Goal: Task Accomplishment & Management: Manage account settings

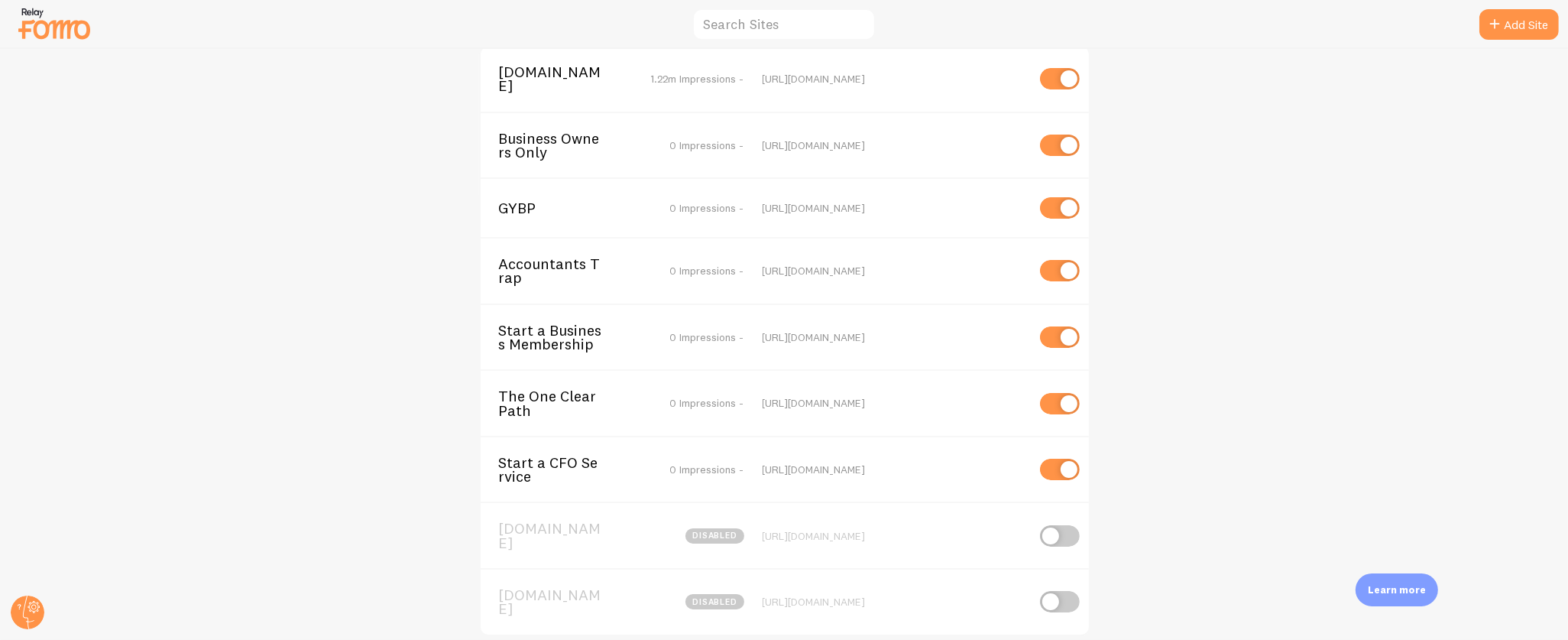
scroll to position [25, 0]
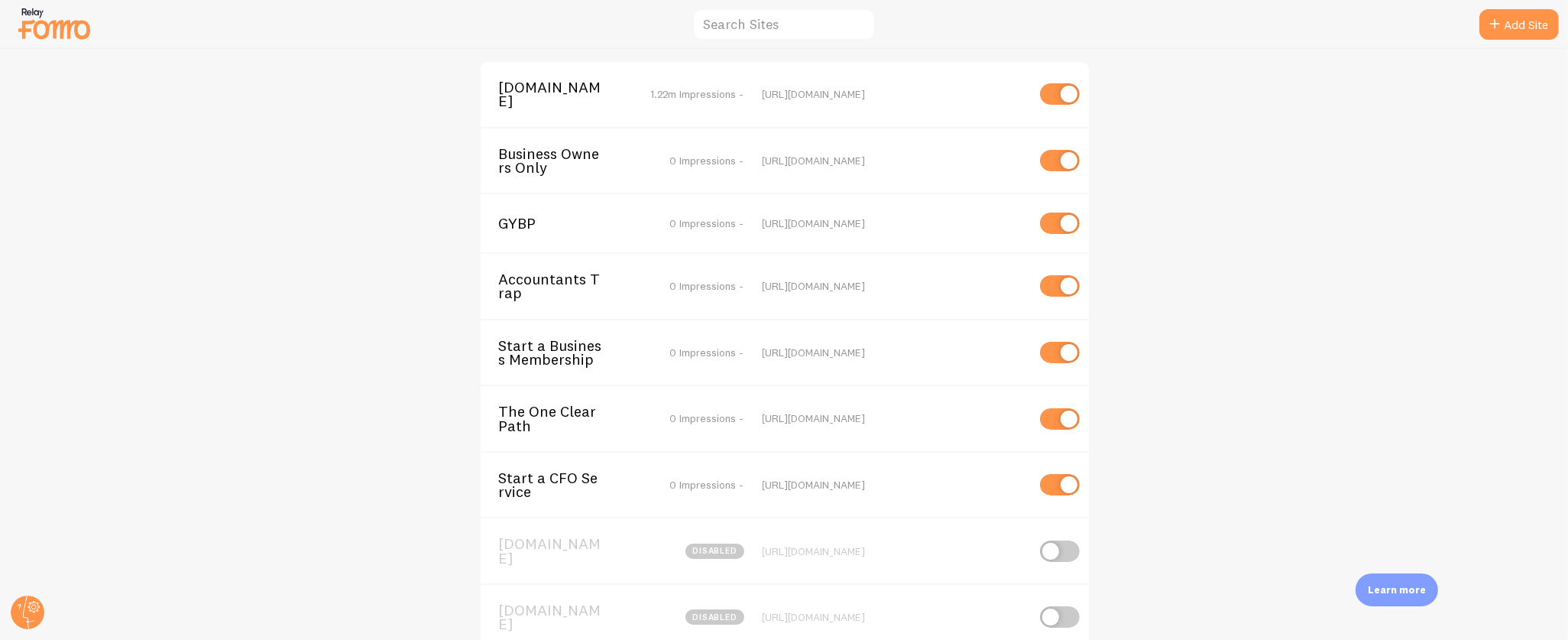
click at [546, 80] on span "[DOMAIN_NAME]" at bounding box center [561, 94] width 123 height 28
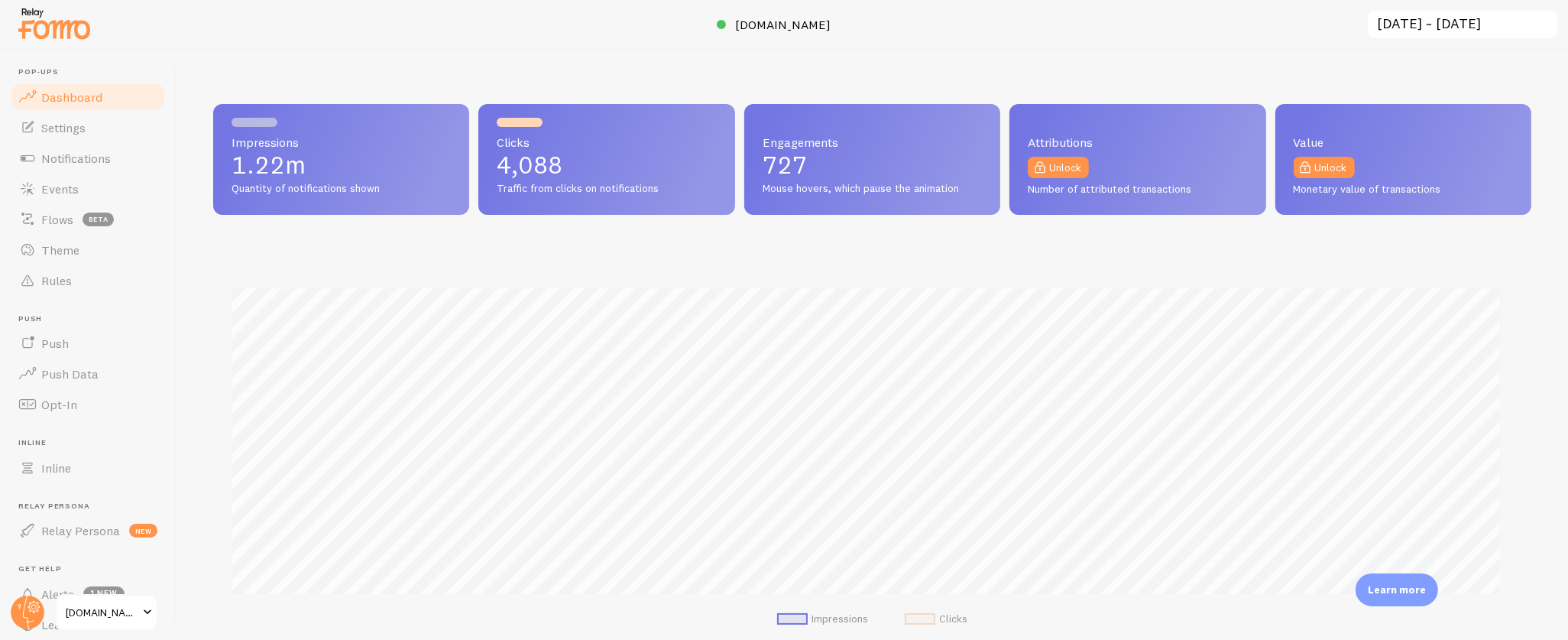
click at [1433, 22] on input "[DATE] ~ [DATE]" at bounding box center [1463, 24] width 193 height 31
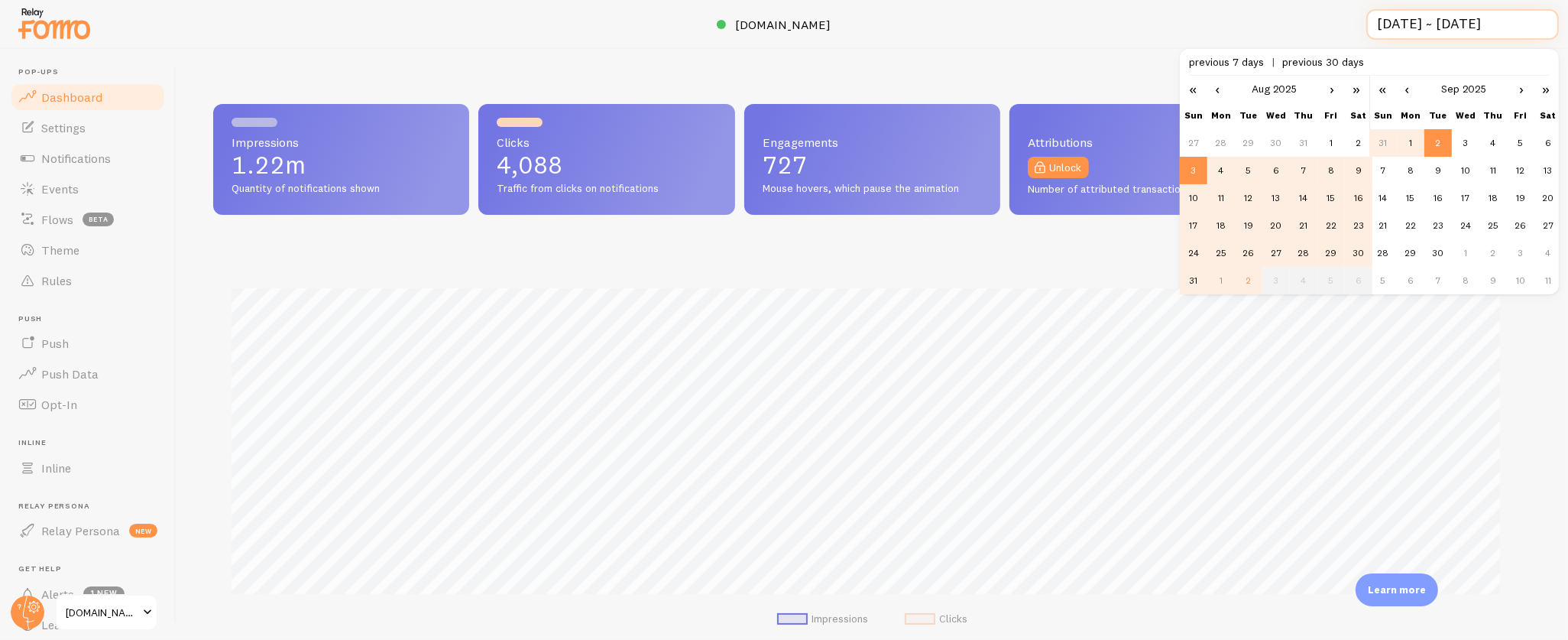
scroll to position [0, 2]
click at [1218, 91] on link "‹" at bounding box center [1217, 88] width 23 height 26
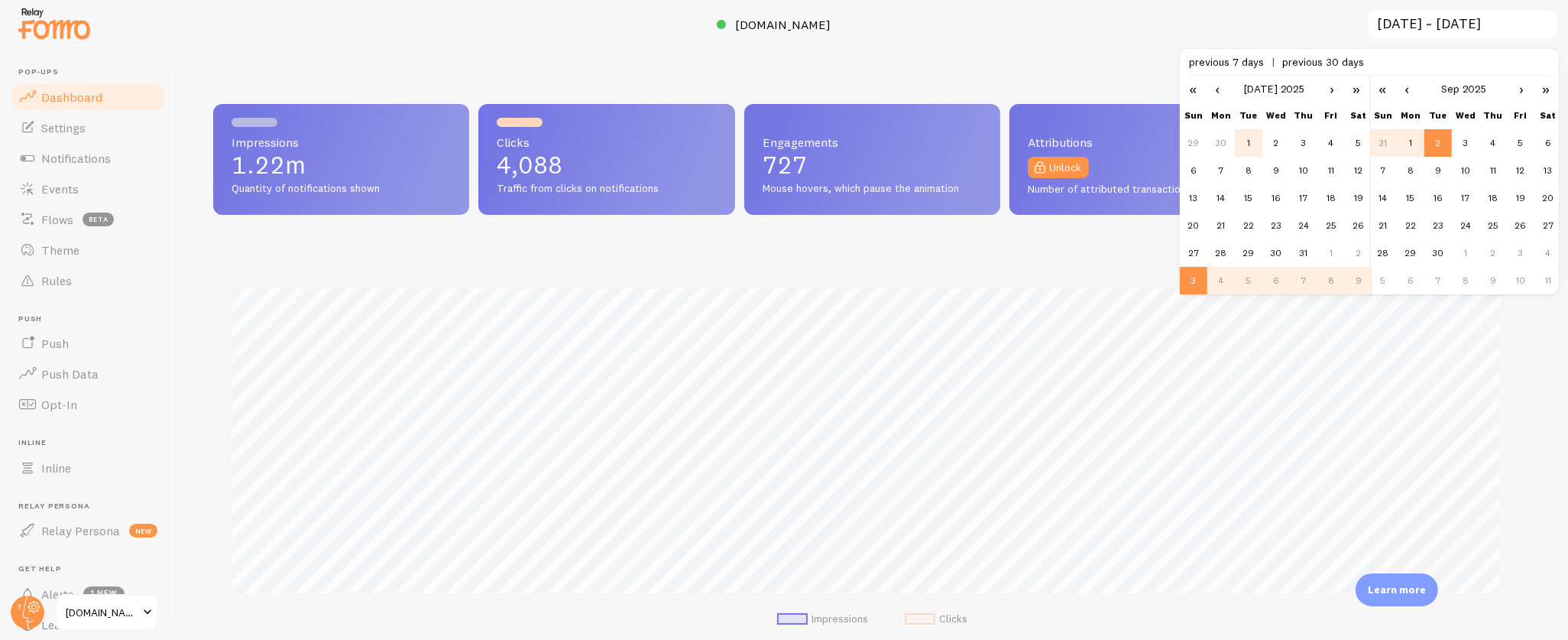
click at [1251, 143] on td "1" at bounding box center [1248, 142] width 27 height 27
type input "[DATE] ~ [DATE]"
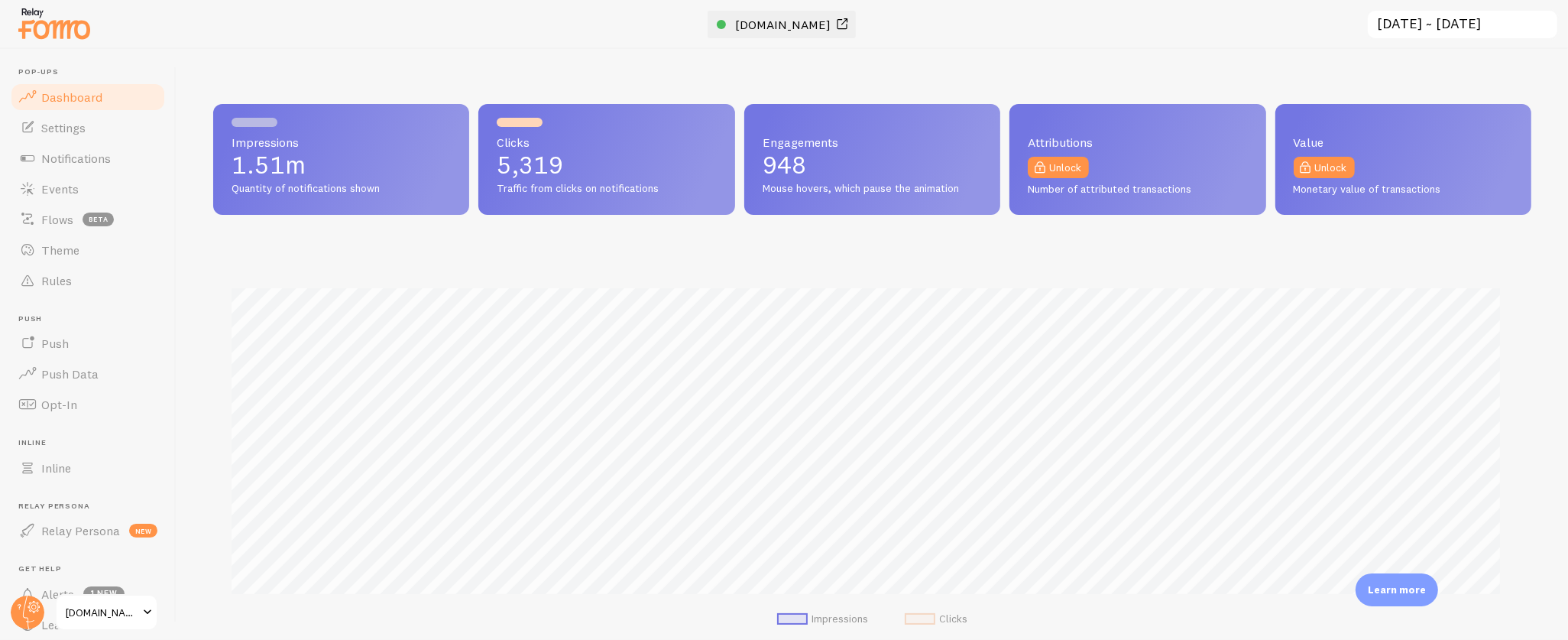
click at [785, 24] on span "[DOMAIN_NAME]" at bounding box center [784, 24] width 96 height 15
click at [65, 186] on span "Events" at bounding box center [60, 189] width 38 height 15
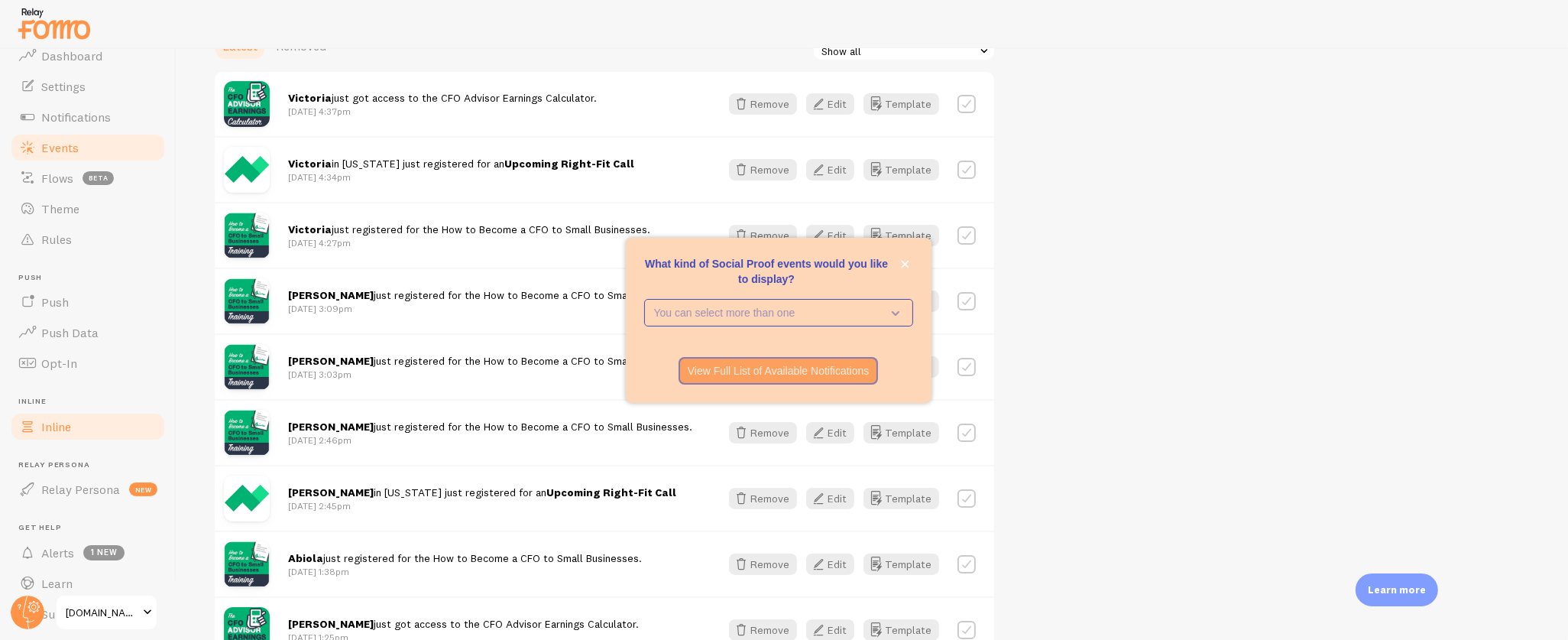
scroll to position [85, 0]
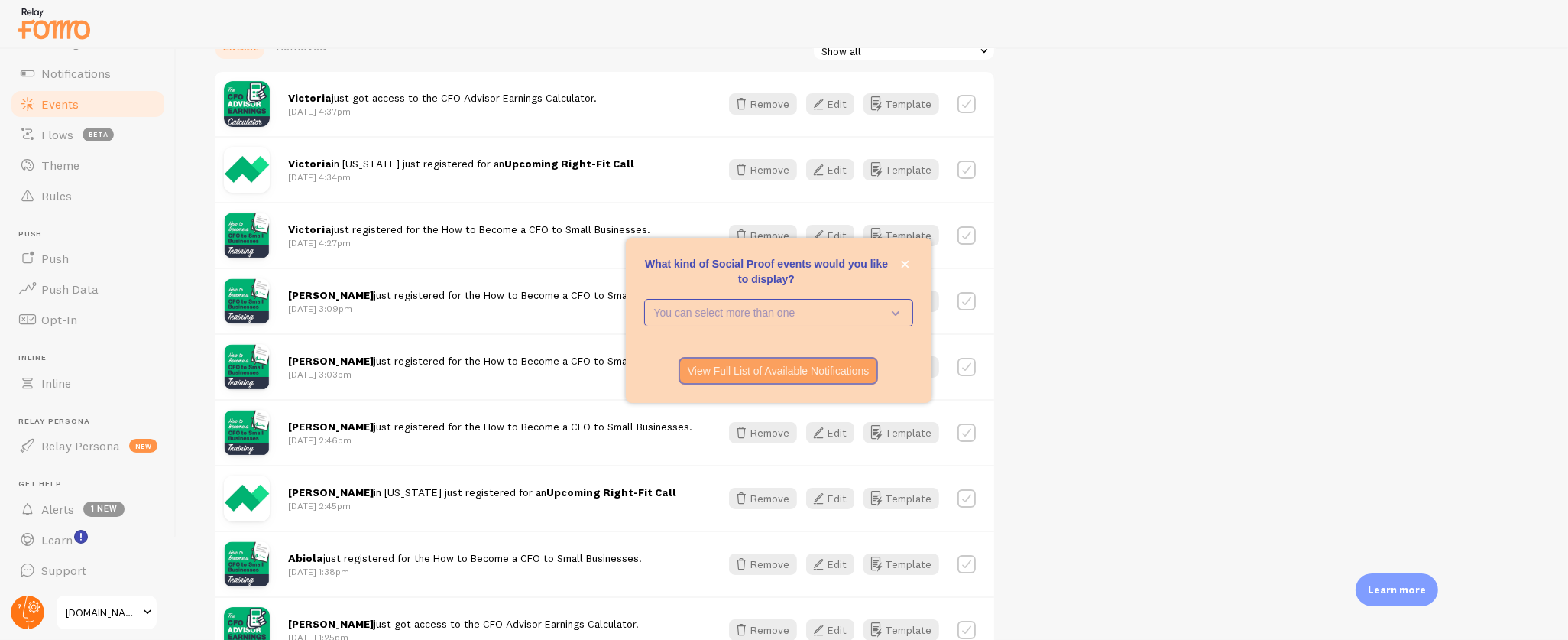
click at [33, 604] on g at bounding box center [27, 613] width 34 height 34
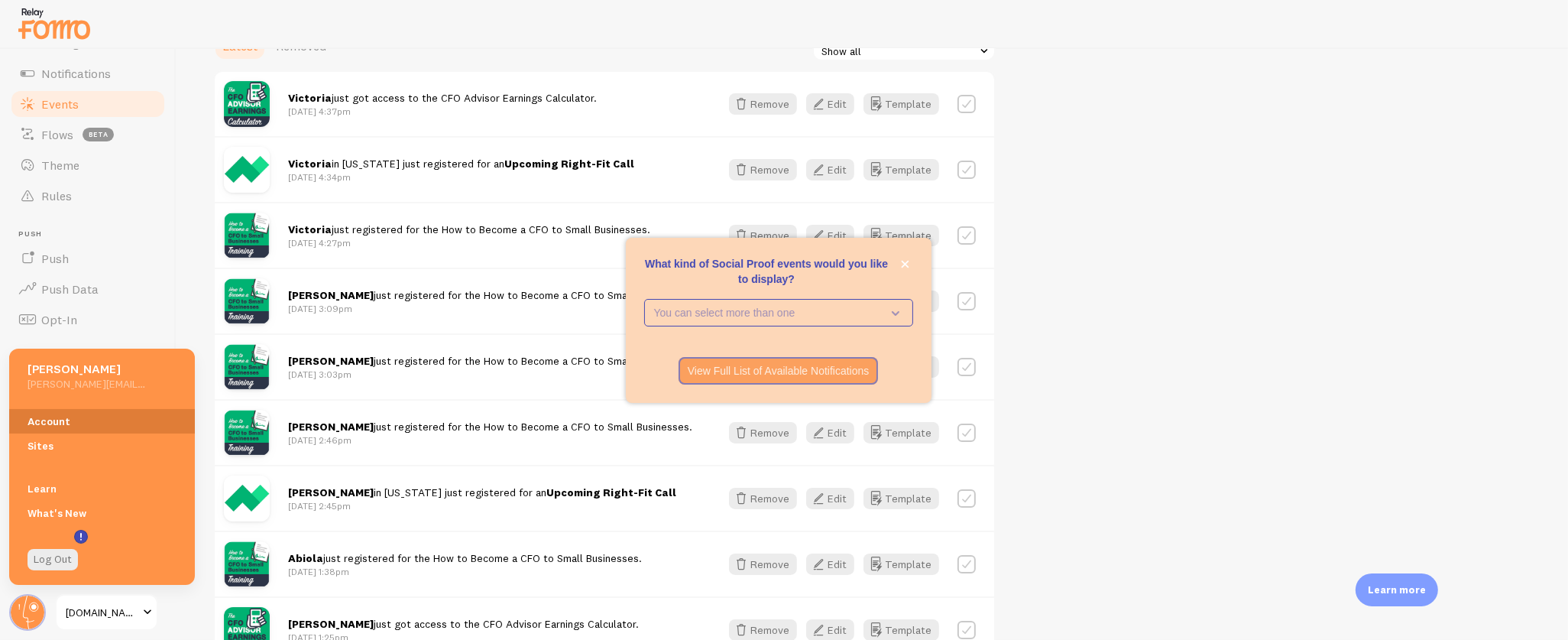
click at [56, 419] on link "Account" at bounding box center [102, 422] width 185 height 24
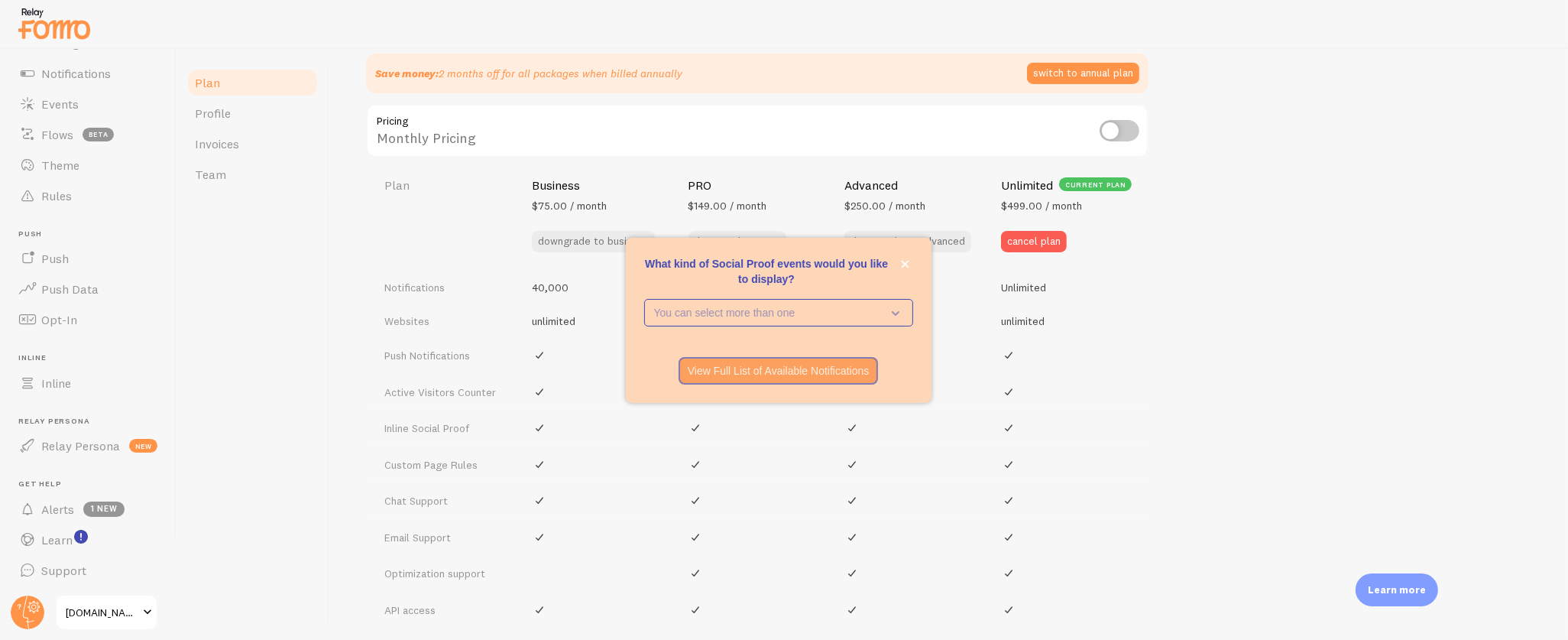
checkbox input "true"
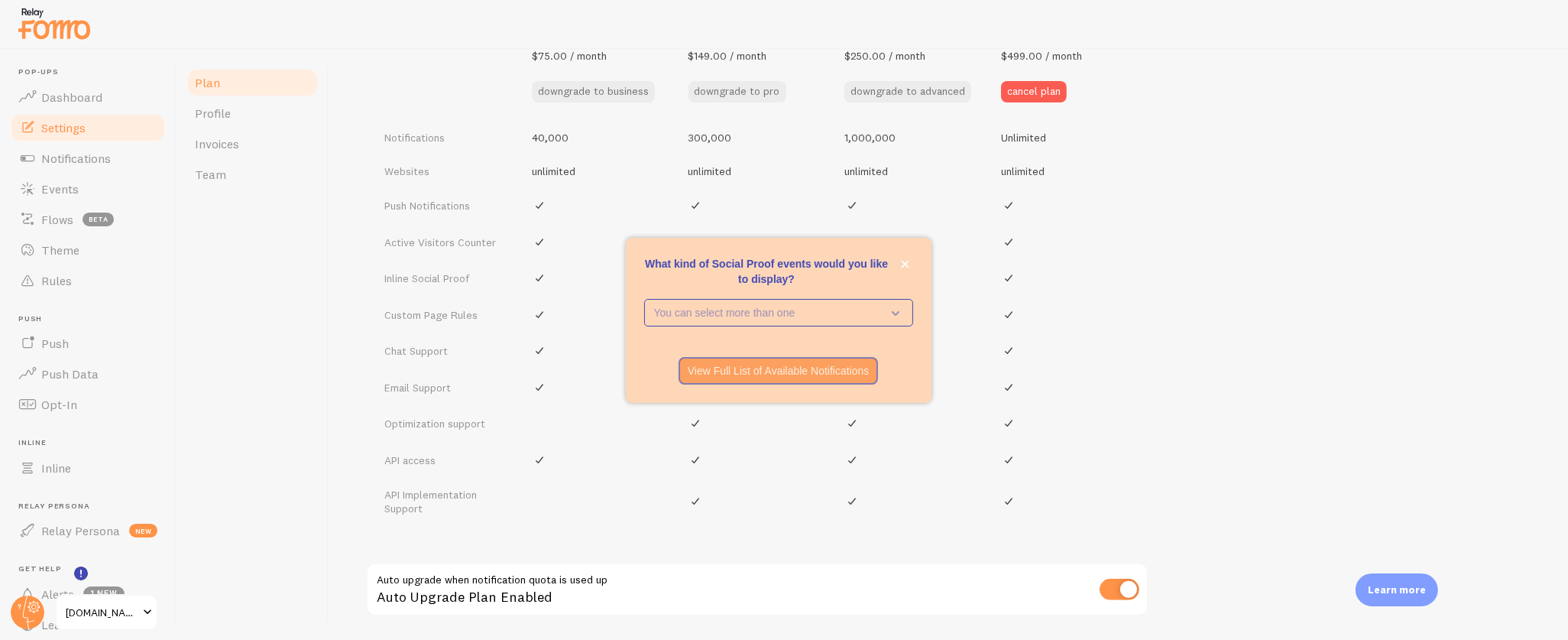
click at [60, 121] on span "Settings" at bounding box center [63, 128] width 44 height 15
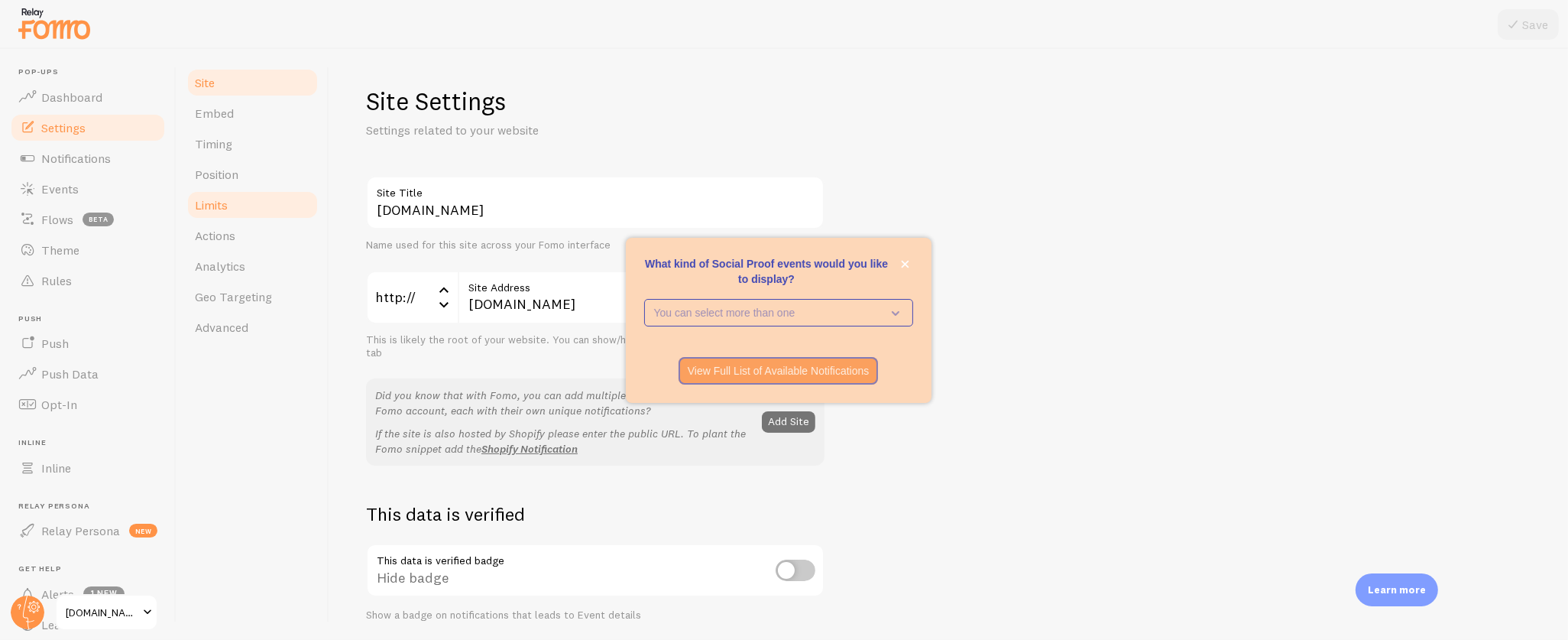
click at [214, 207] on span "Limits" at bounding box center [211, 205] width 33 height 15
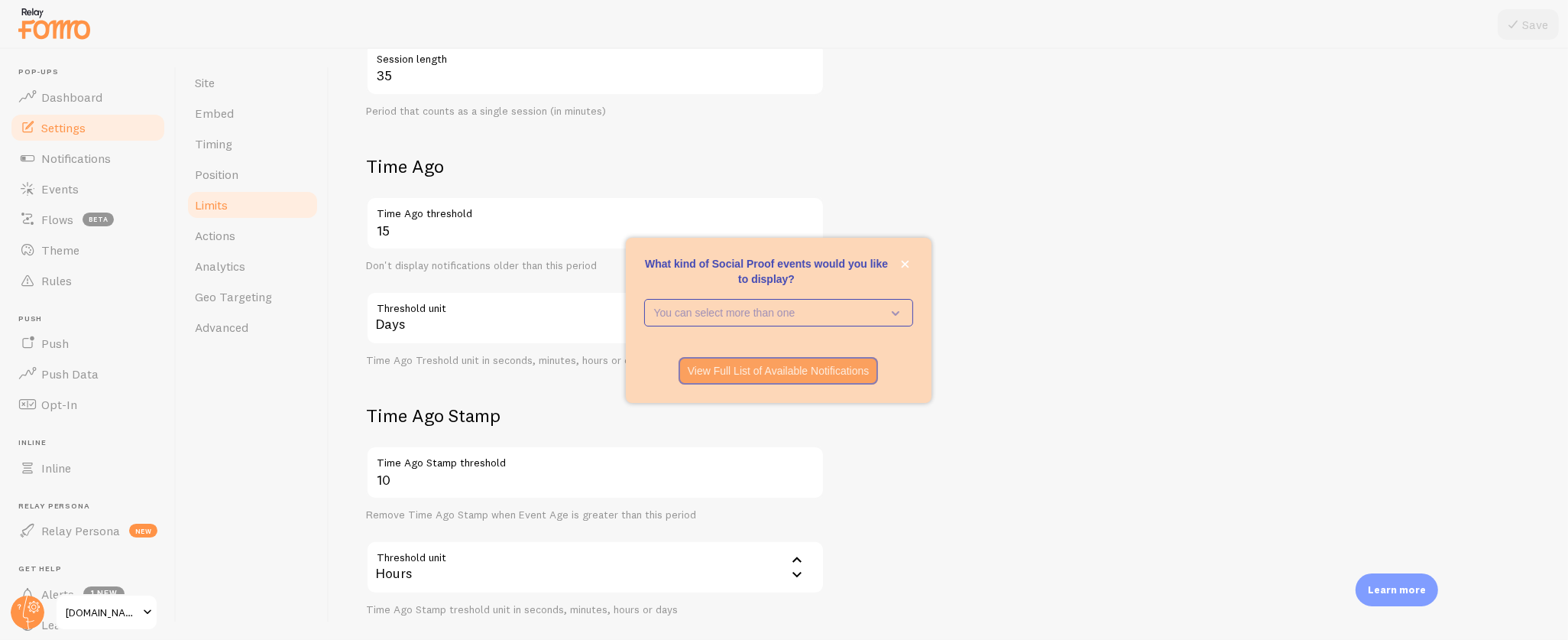
scroll to position [536, 0]
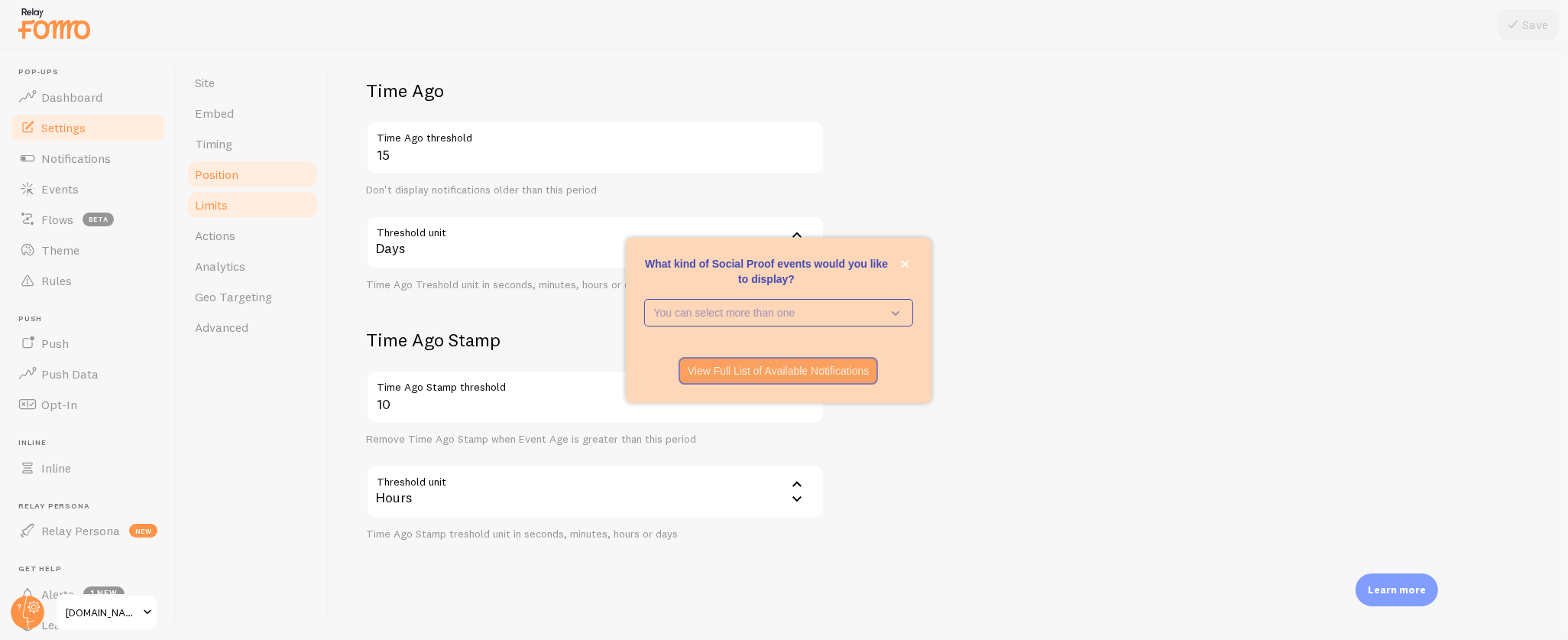
click at [233, 176] on span "Position" at bounding box center [216, 174] width 43 height 15
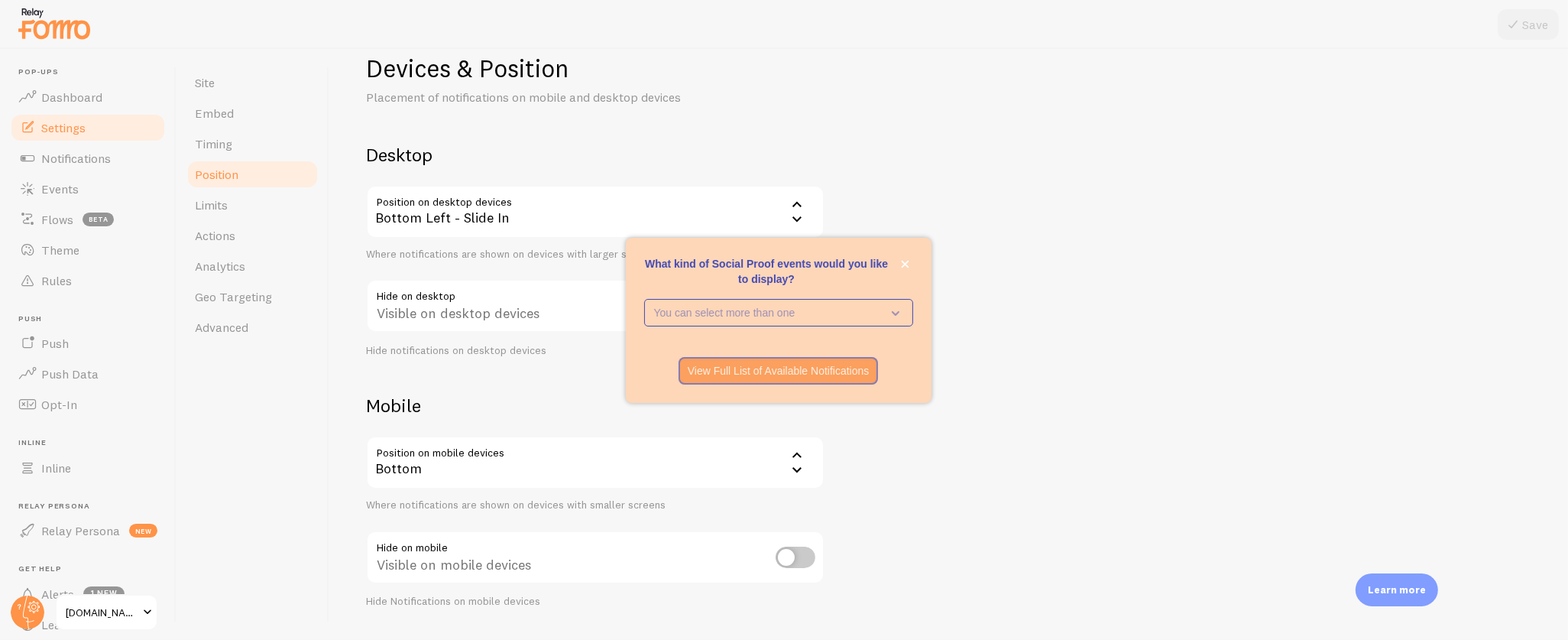
scroll to position [72, 0]
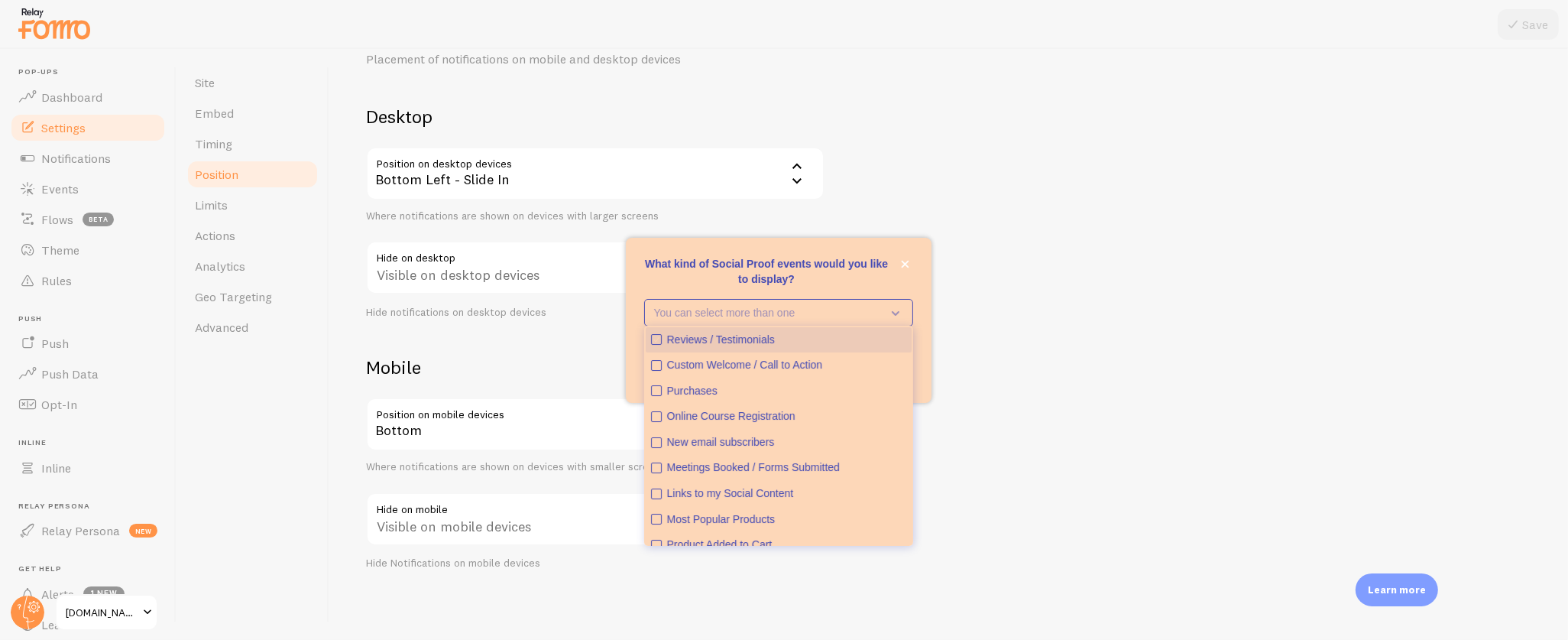
type button "3"
